Goal: Task Accomplishment & Management: Manage account settings

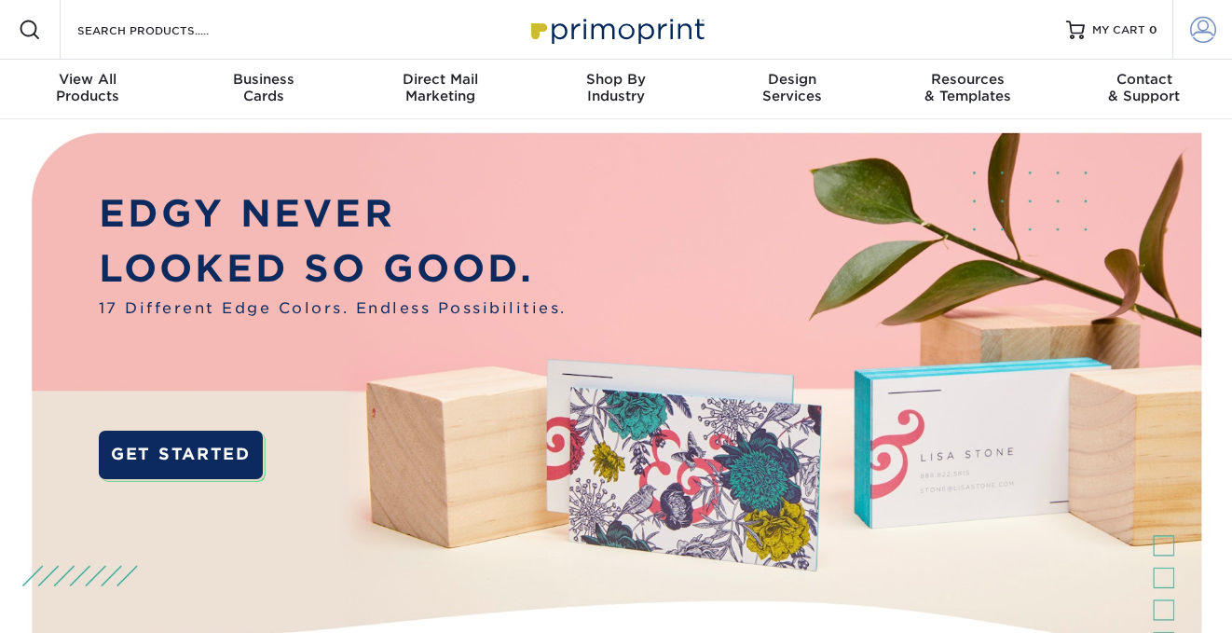
type input "[EMAIL_ADDRESS][DOMAIN_NAME]"
click at [1211, 26] on span at bounding box center [1203, 30] width 26 height 26
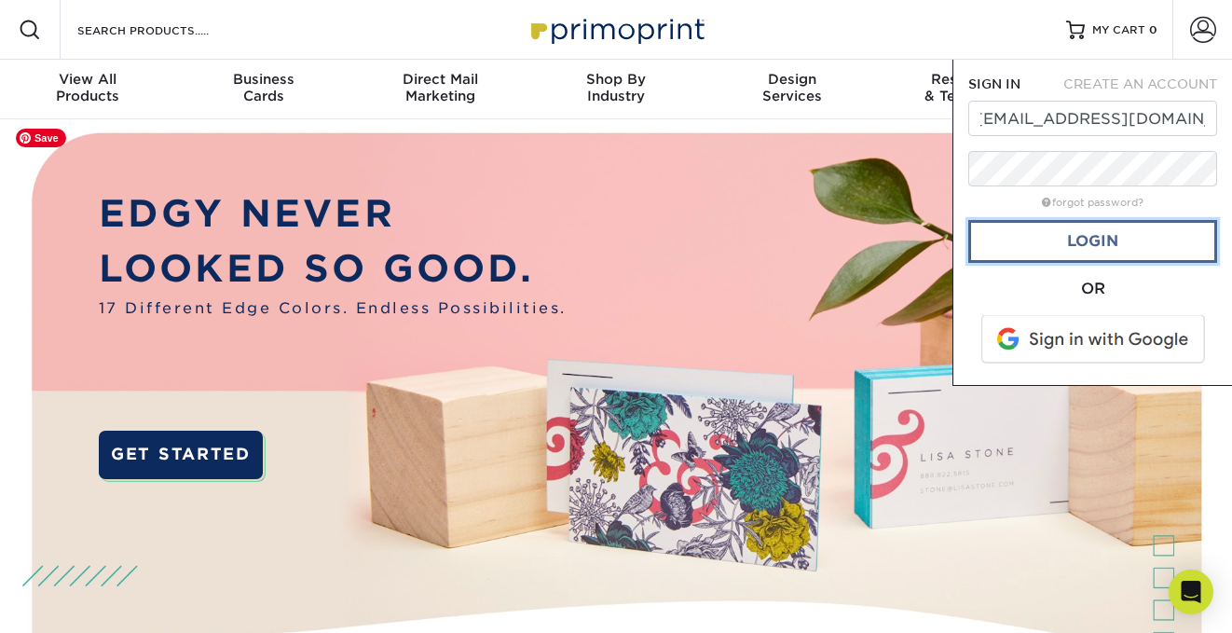
click at [1096, 240] on link "Login" at bounding box center [1093, 241] width 249 height 43
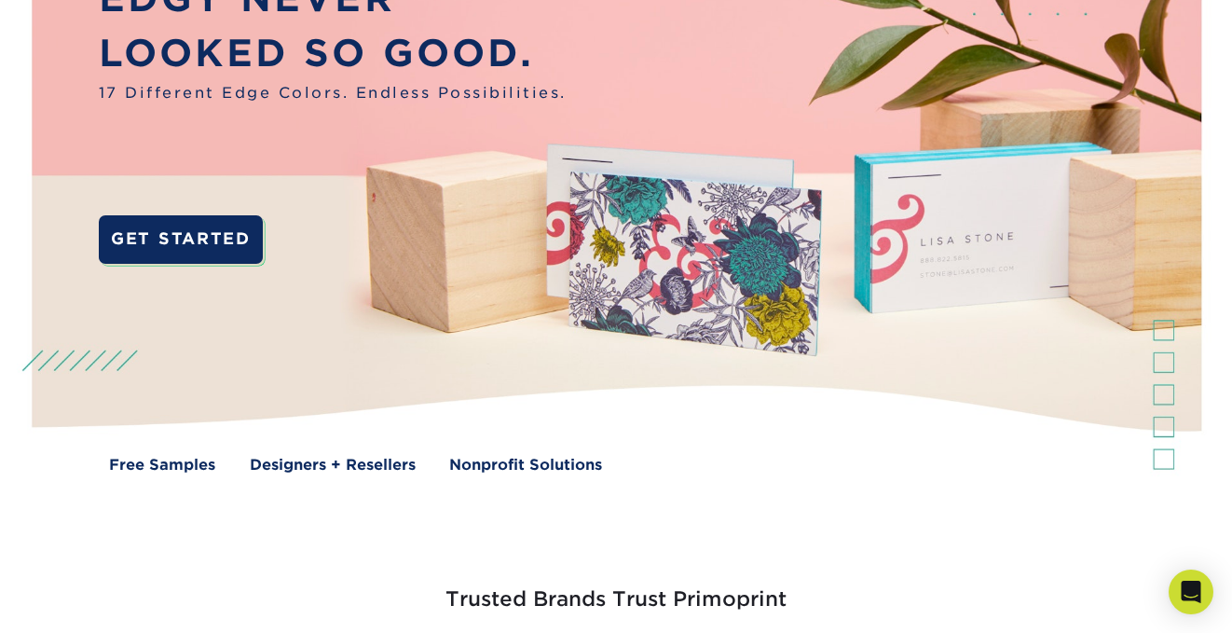
scroll to position [0, 0]
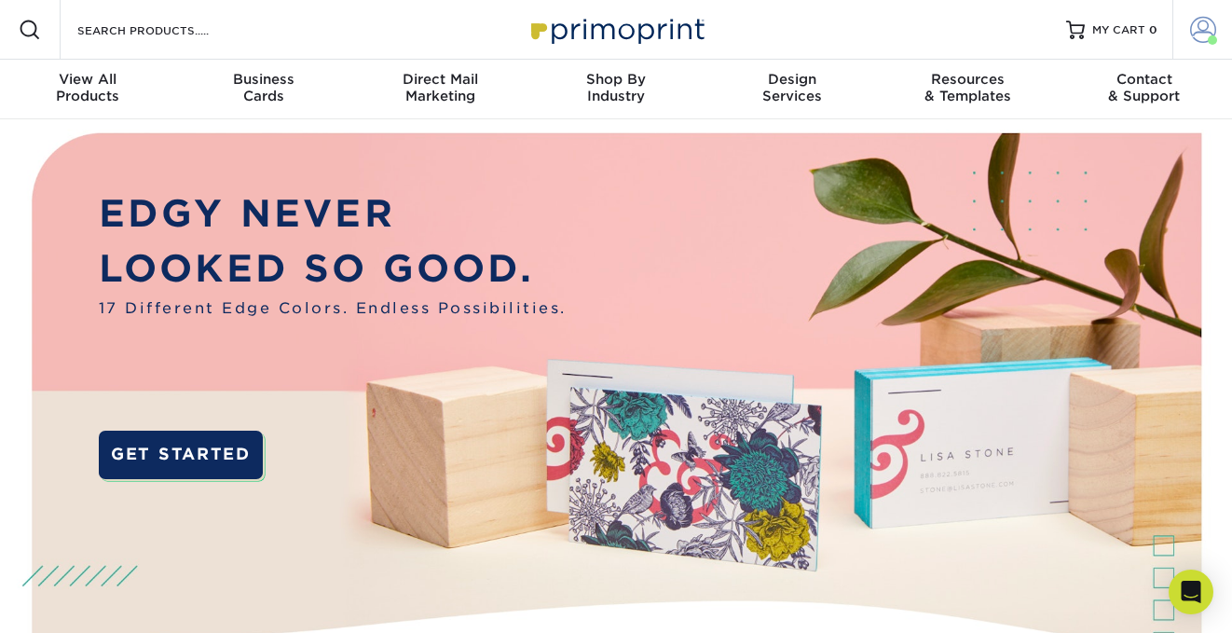
click at [1198, 29] on span at bounding box center [1203, 30] width 26 height 26
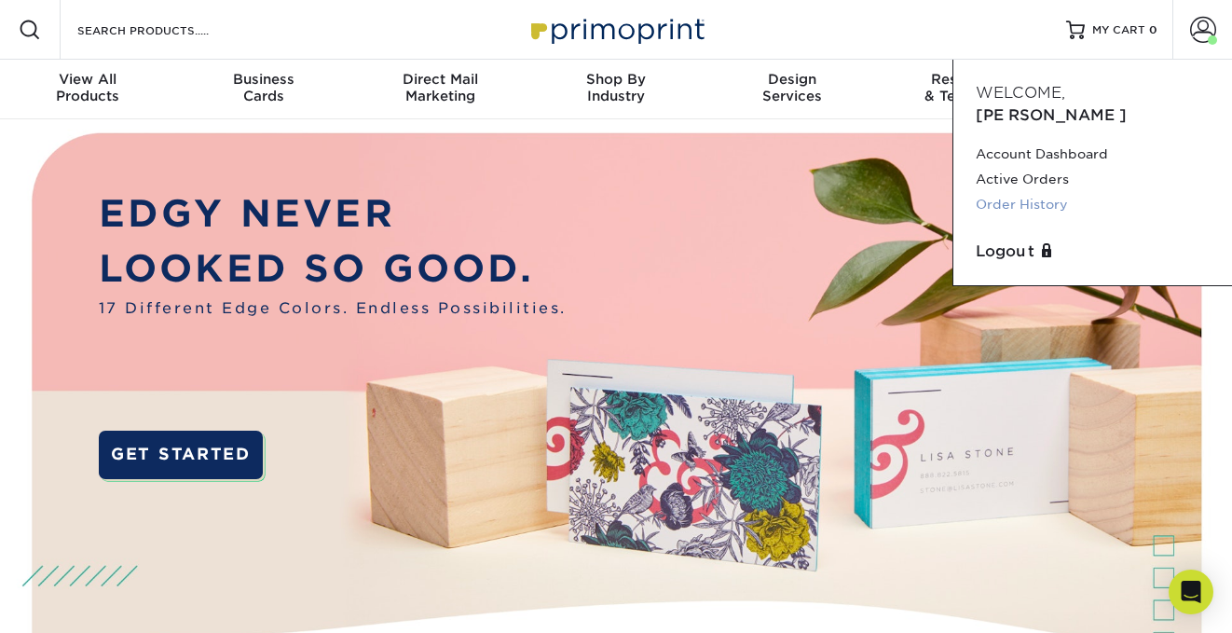
click at [1051, 192] on link "Order History" at bounding box center [1093, 204] width 234 height 25
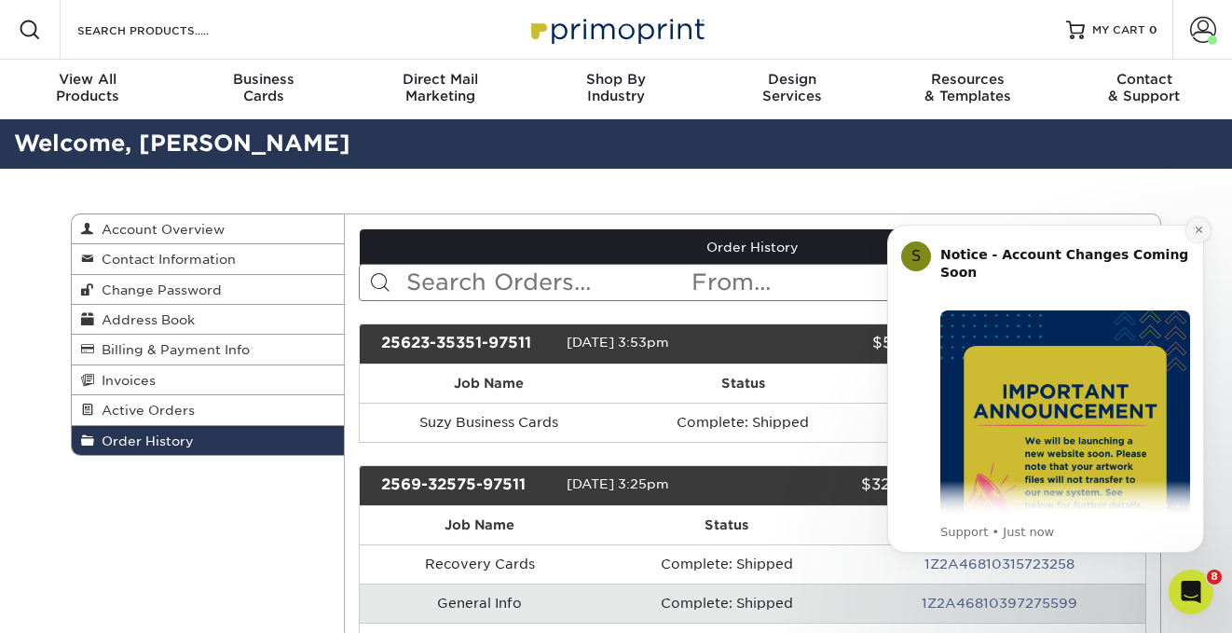
click at [1194, 230] on icon "Dismiss notification" at bounding box center [1199, 230] width 10 height 10
